Goal: Register for event/course

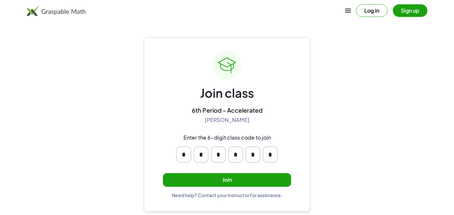
click at [183, 156] on input "*" at bounding box center [183, 154] width 15 height 16
click at [166, 158] on div "* * * * * *" at bounding box center [227, 154] width 128 height 27
click at [181, 179] on button "Join" at bounding box center [227, 180] width 128 height 14
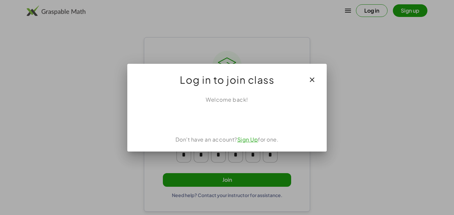
click at [314, 78] on icon "button" at bounding box center [312, 80] width 8 height 8
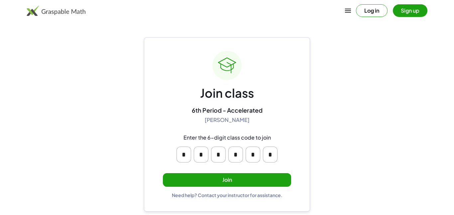
click at [206, 180] on button "Join" at bounding box center [227, 180] width 128 height 14
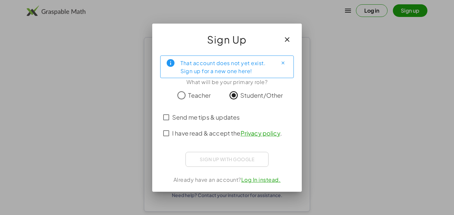
click at [208, 130] on span "I have read & accept the Privacy policy ." at bounding box center [227, 133] width 110 height 9
click at [201, 114] on span "Send me tips & updates" at bounding box center [205, 117] width 67 height 9
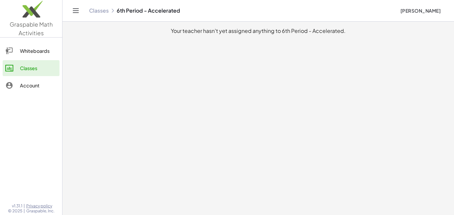
click at [26, 44] on link "Whiteboards" at bounding box center [31, 51] width 57 height 16
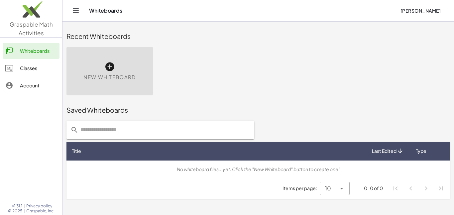
click at [28, 77] on link "Account" at bounding box center [31, 85] width 57 height 16
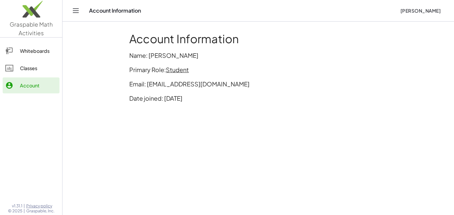
click at [28, 70] on div "Classes" at bounding box center [38, 68] width 37 height 8
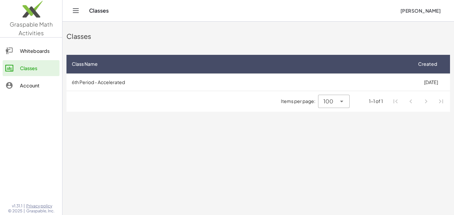
click at [28, 55] on link "Whiteboards" at bounding box center [31, 51] width 57 height 16
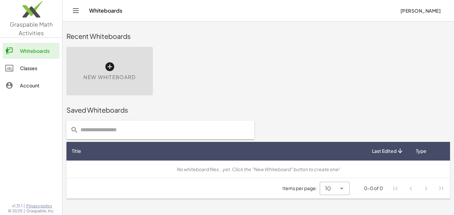
click at [28, 74] on link "Classes" at bounding box center [31, 68] width 57 height 16
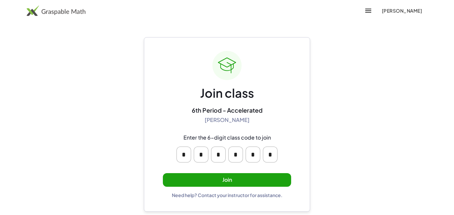
click at [235, 179] on button "Join" at bounding box center [227, 180] width 128 height 14
click at [217, 178] on button "Join" at bounding box center [227, 180] width 128 height 14
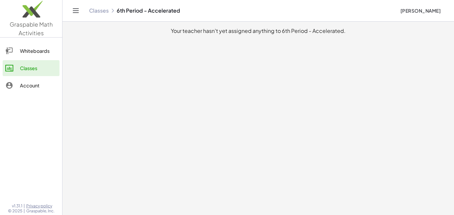
click at [34, 50] on div "Whiteboards" at bounding box center [38, 51] width 37 height 8
